Goal: Task Accomplishment & Management: Use online tool/utility

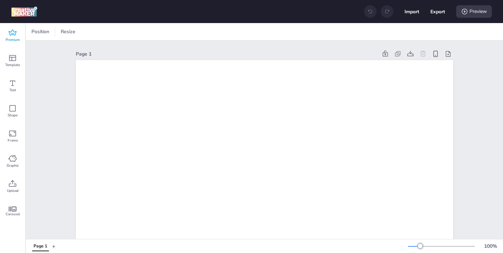
click at [9, 35] on icon at bounding box center [12, 33] width 8 height 8
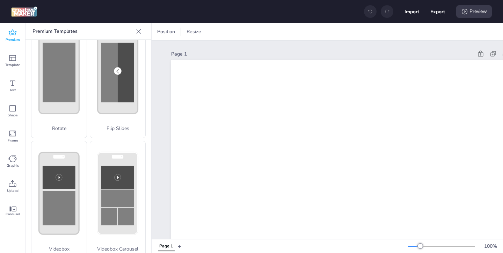
scroll to position [157, 0]
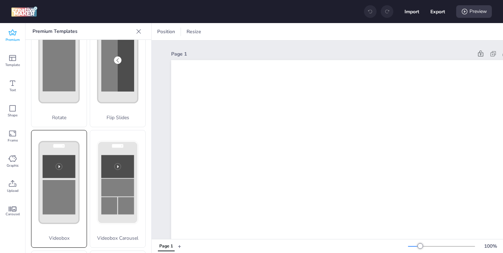
click at [71, 167] on rect at bounding box center [59, 166] width 33 height 23
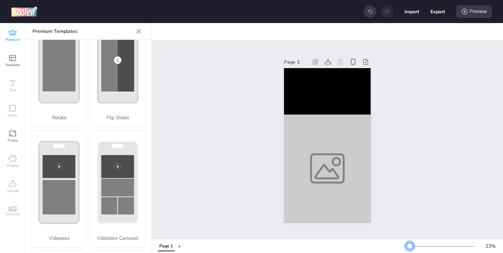
drag, startPoint x: 421, startPoint y: 245, endPoint x: 410, endPoint y: 245, distance: 11.2
click at [410, 245] on div at bounding box center [410, 246] width 6 height 6
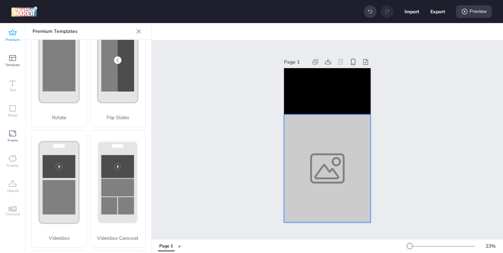
click at [322, 192] on div at bounding box center [327, 169] width 87 height 108
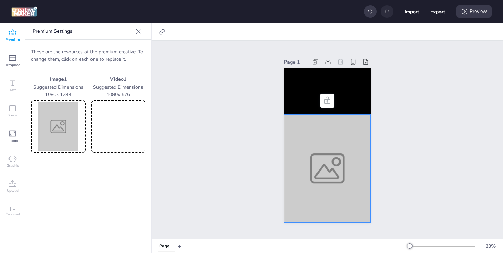
click at [67, 136] on img at bounding box center [58, 127] width 52 height 50
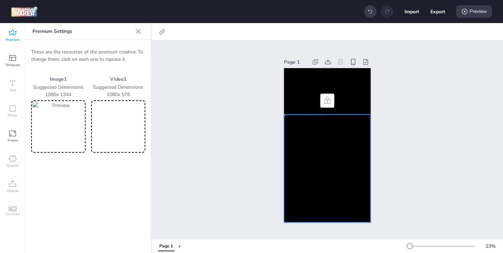
click at [119, 139] on video at bounding box center [119, 127] width 52 height 50
click at [310, 99] on video at bounding box center [327, 91] width 87 height 46
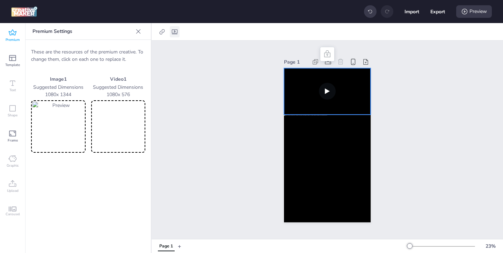
click at [173, 31] on icon at bounding box center [174, 31] width 7 height 7
select select "contain"
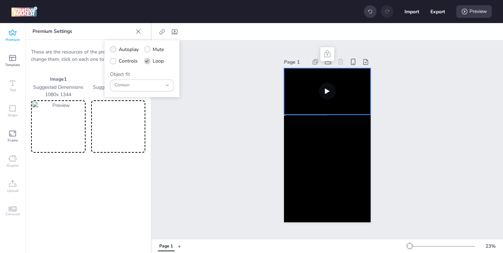
click at [122, 52] on span "Autoplay" at bounding box center [129, 49] width 20 height 7
click at [114, 52] on input "Autoplay" at bounding box center [112, 52] width 5 height 5
checkbox input "true"
click at [119, 63] on span "Controls" at bounding box center [128, 60] width 19 height 7
click at [114, 63] on input "Controls" at bounding box center [112, 63] width 5 height 5
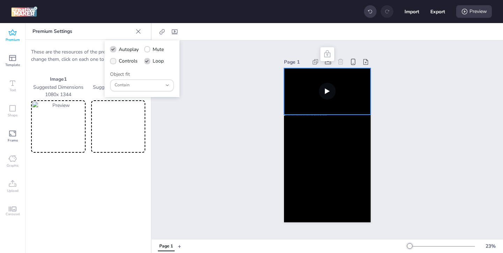
checkbox input "true"
click at [301, 123] on div at bounding box center [327, 169] width 87 height 108
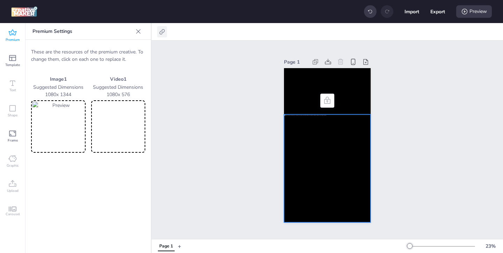
click at [164, 33] on icon at bounding box center [162, 31] width 7 height 7
click at [132, 49] on span "Activate hyperlink" at bounding box center [116, 49] width 39 height 7
click at [93, 50] on input "Activate hyperlink" at bounding box center [90, 52] width 5 height 5
checkbox input "true"
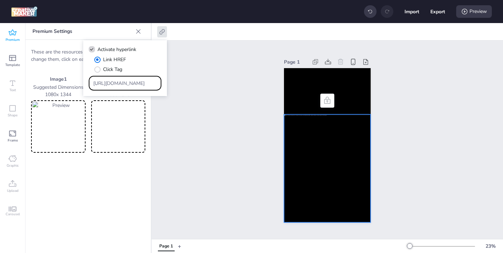
drag, startPoint x: 138, startPoint y: 82, endPoint x: 110, endPoint y: 64, distance: 33.0
click at [114, 68] on div "Link HREF Click Tag [URL][DOMAIN_NAME]" at bounding box center [125, 73] width 73 height 35
paste input "[DOMAIN_NAME][URL][PERSON_NAME][PERSON_NAME]"
type input "[URL][DOMAIN_NAME][PERSON_NAME][PERSON_NAME]"
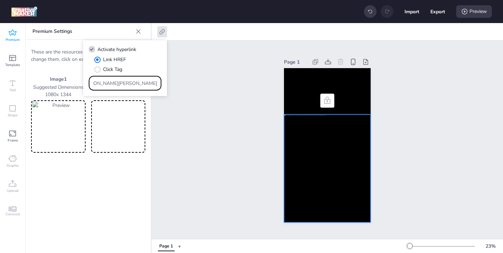
click at [193, 117] on div "Page 1" at bounding box center [327, 140] width 351 height 198
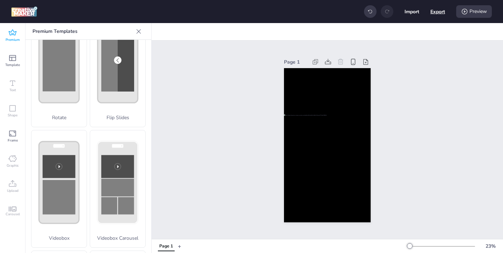
click at [439, 11] on button "Export" at bounding box center [437, 11] width 15 height 15
select select "html"
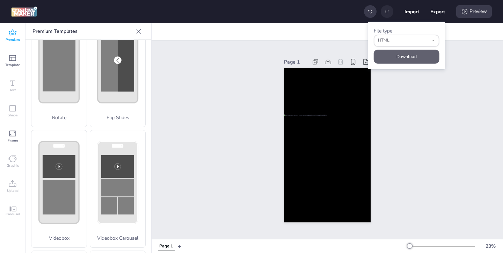
click at [412, 58] on button "Download" at bounding box center [407, 57] width 66 height 14
click at [427, 56] on button "Download" at bounding box center [407, 57] width 66 height 14
